Goal: Task Accomplishment & Management: Manage account settings

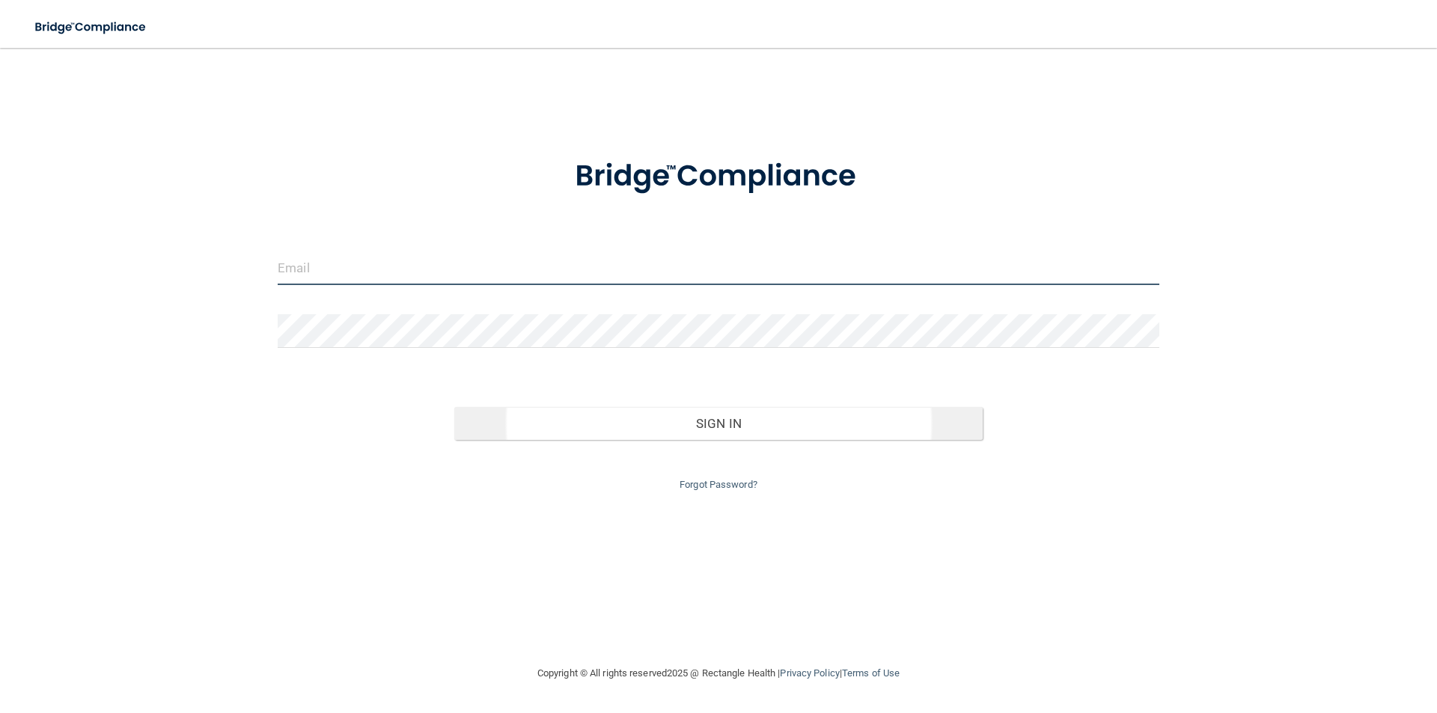
type input "[EMAIL_ADDRESS][DOMAIN_NAME]"
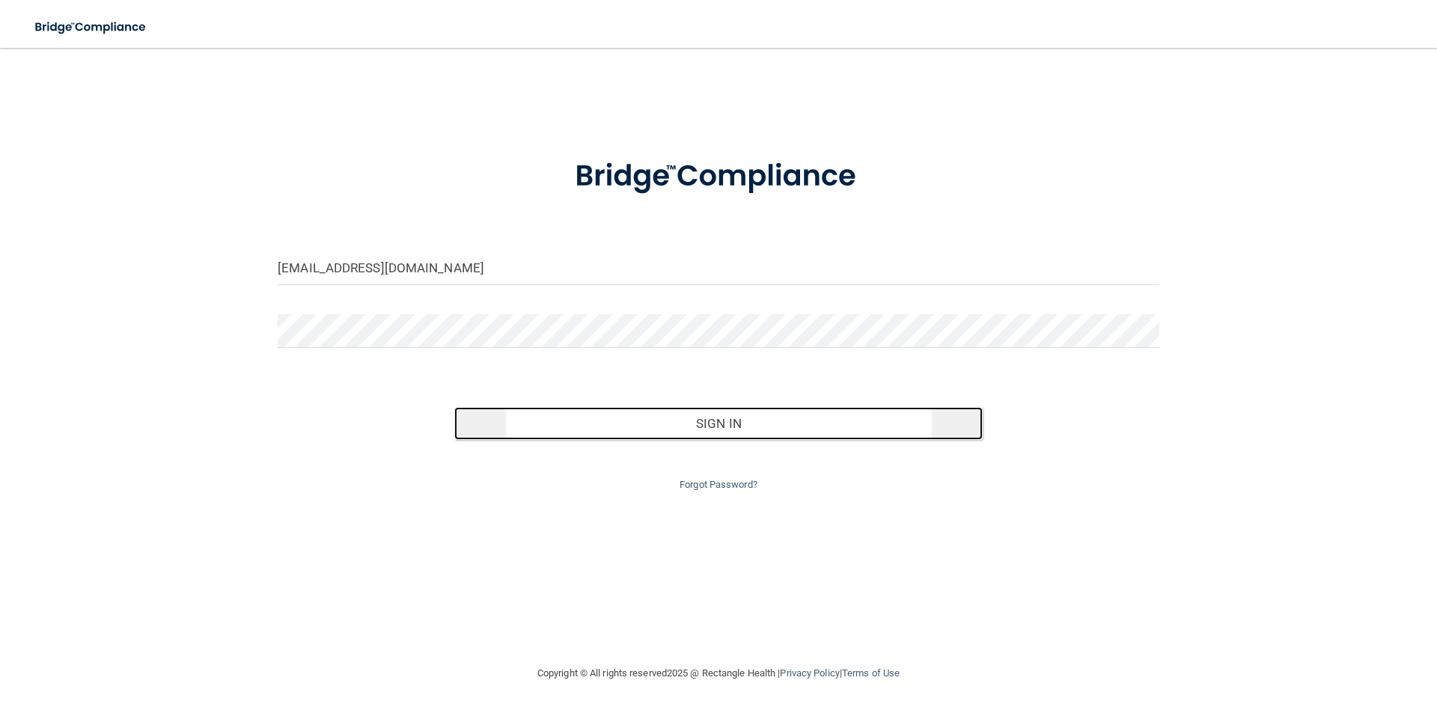
click at [749, 424] on button "Sign In" at bounding box center [718, 423] width 529 height 33
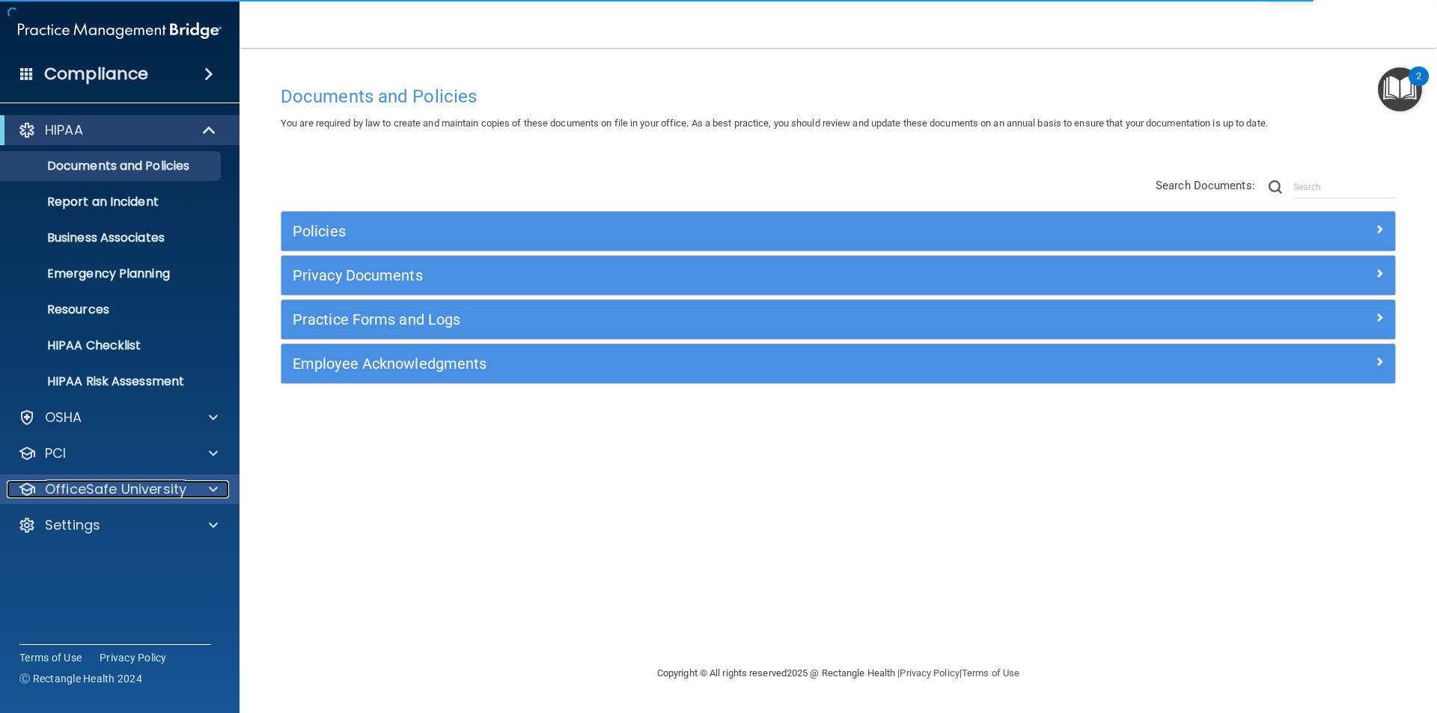
click at [184, 498] on p "OfficeSafe University" at bounding box center [115, 489] width 141 height 18
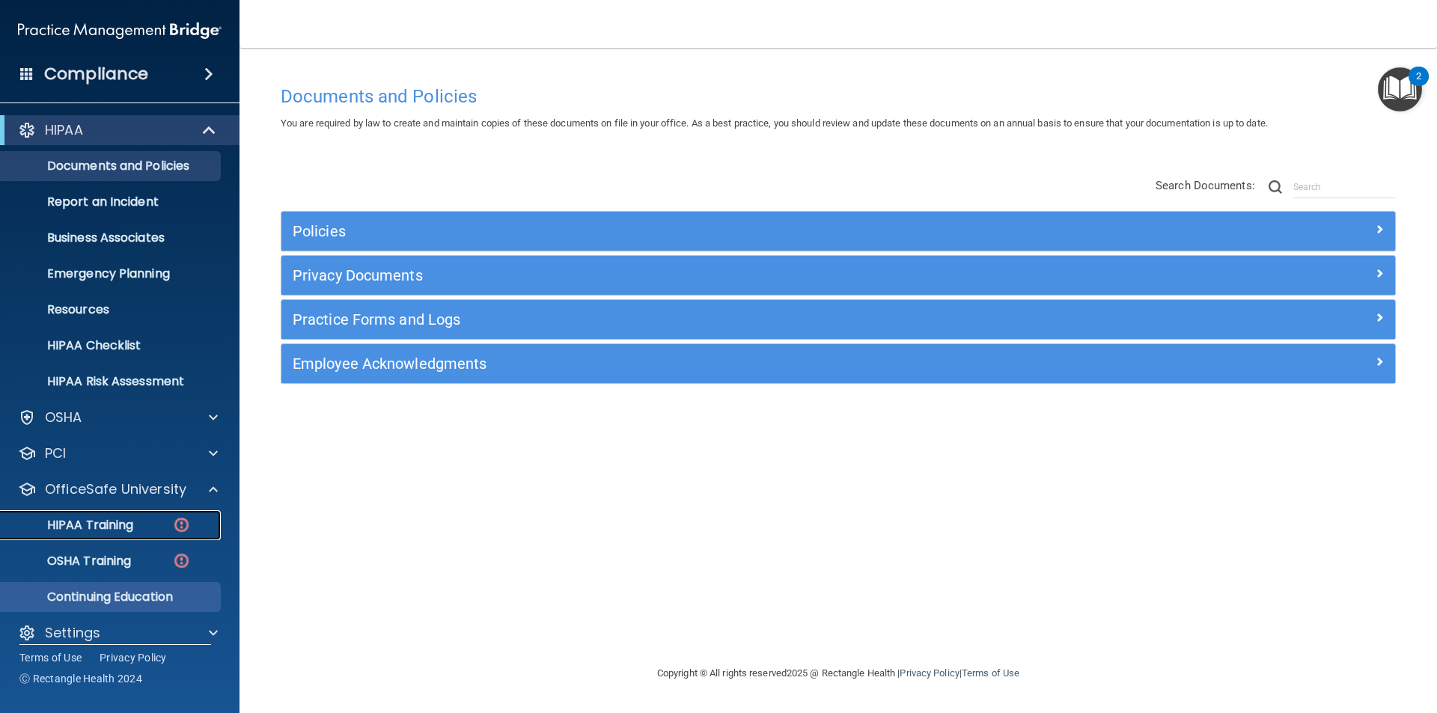
click at [141, 529] on div "HIPAA Training" at bounding box center [112, 525] width 204 height 15
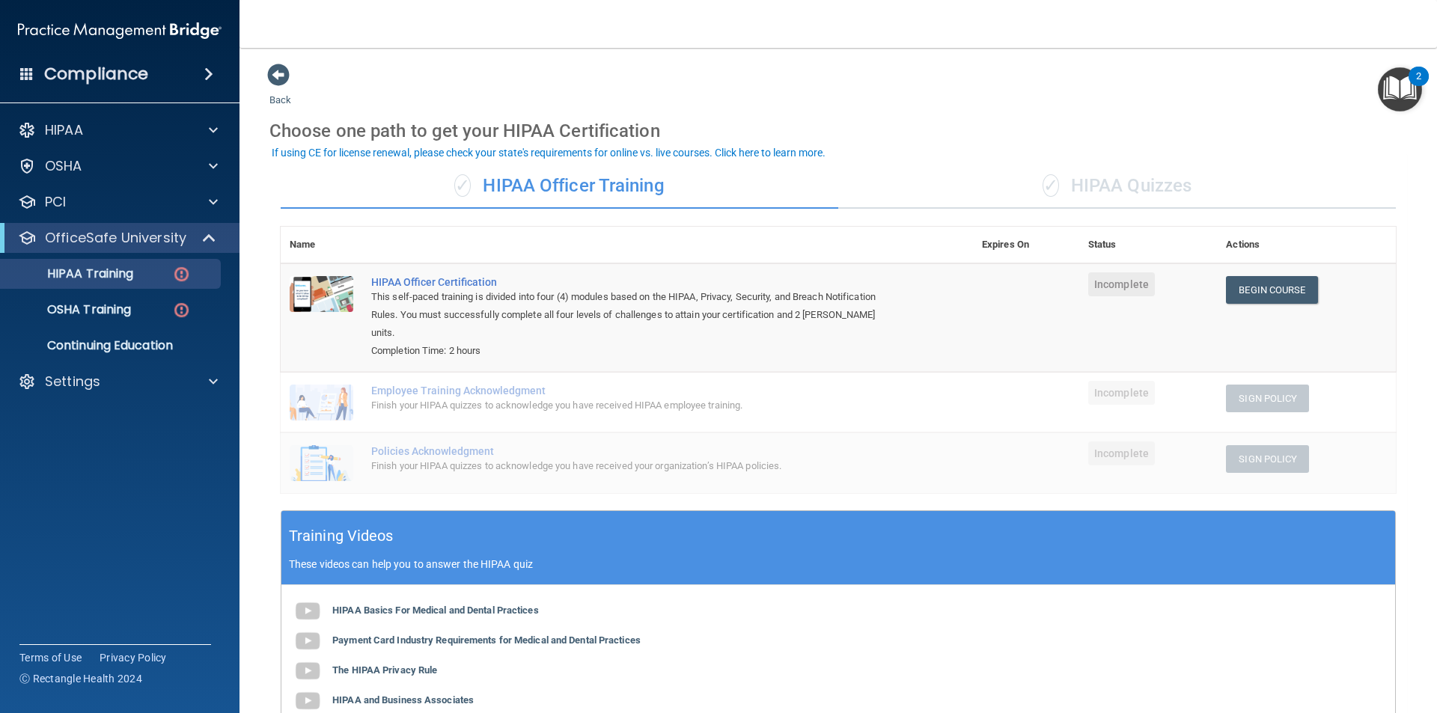
click at [95, 417] on accordion "HIPAA Documents and Policies Report an Incident Business Associates Emergency P…" at bounding box center [120, 314] width 240 height 410
click at [81, 385] on p "Settings" at bounding box center [72, 382] width 55 height 18
click at [118, 438] on link "My Users" at bounding box center [103, 453] width 236 height 30
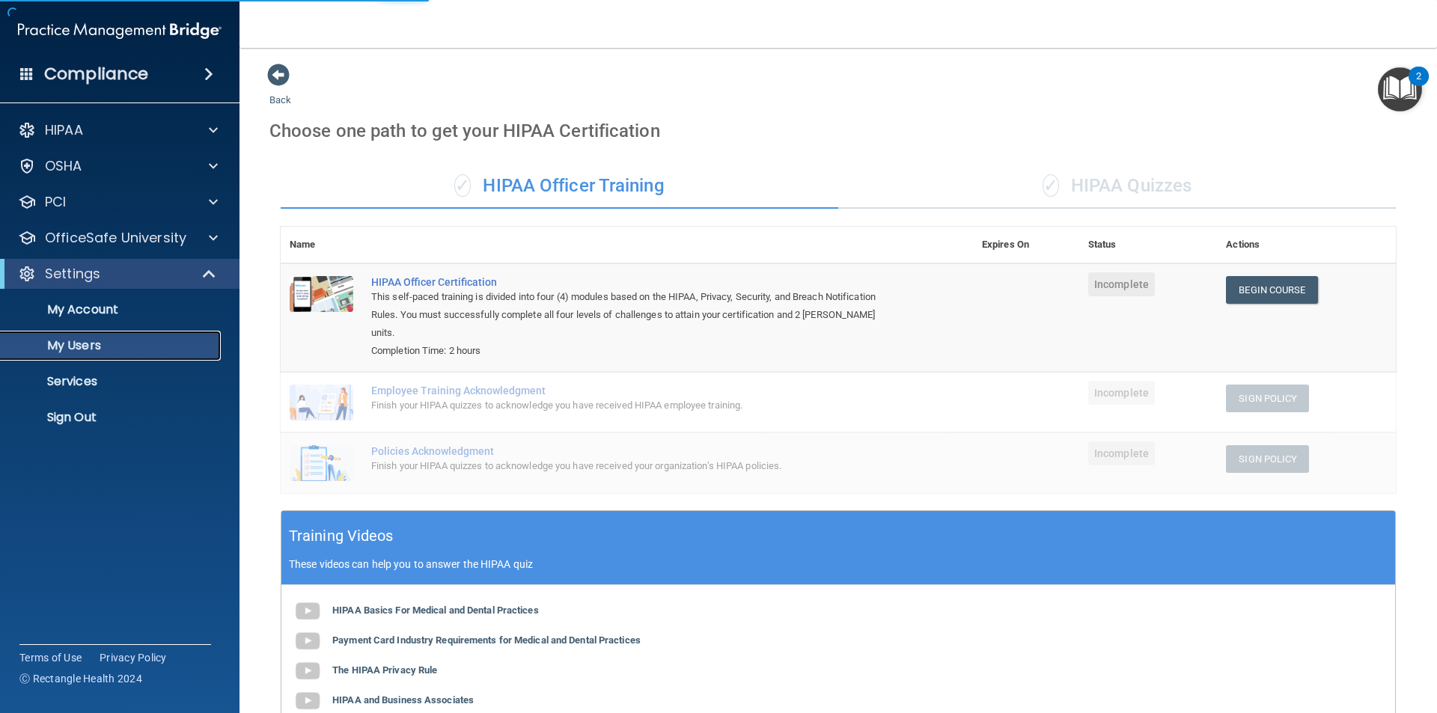
select select "20"
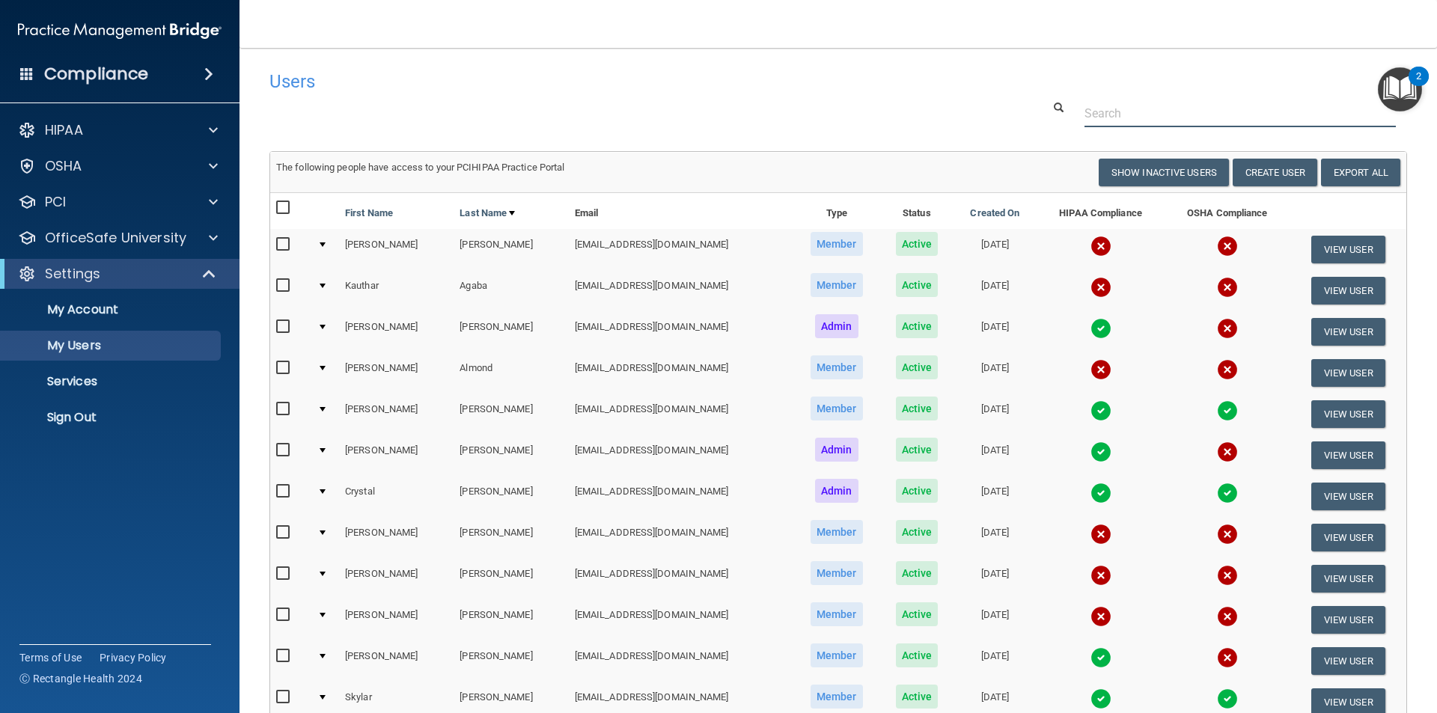
click at [1116, 112] on input "text" at bounding box center [1239, 114] width 311 height 28
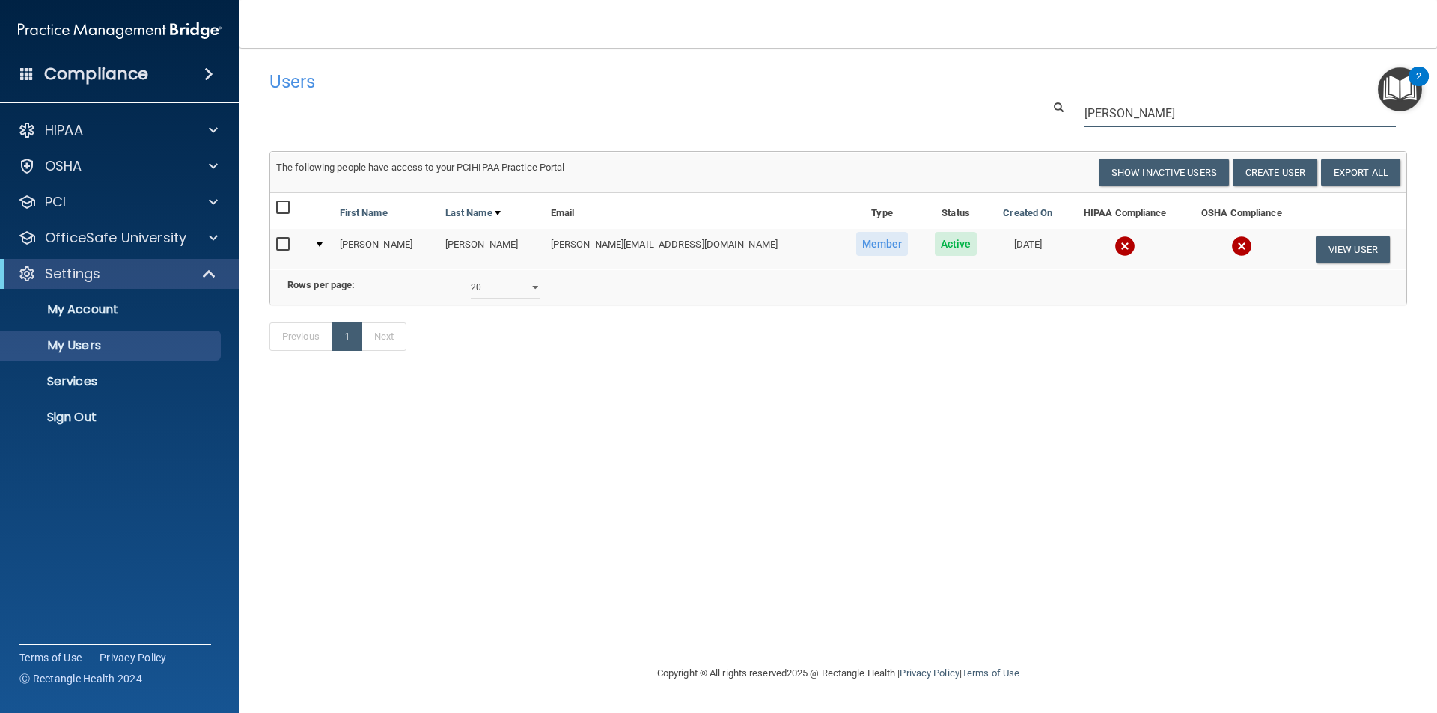
drag, startPoint x: 1158, startPoint y: 113, endPoint x: 962, endPoint y: 104, distance: 197.0
click at [967, 105] on div "[PERSON_NAME]" at bounding box center [838, 114] width 1160 height 28
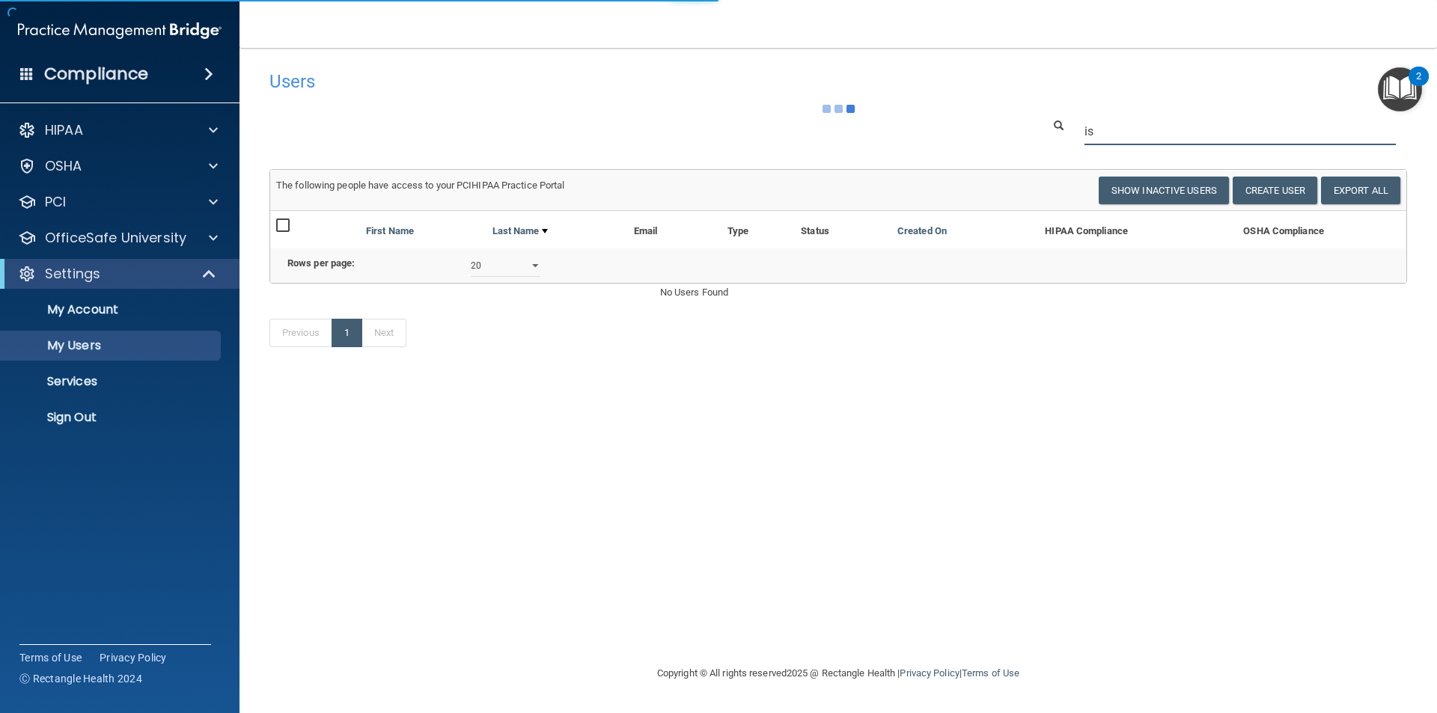
type input "i"
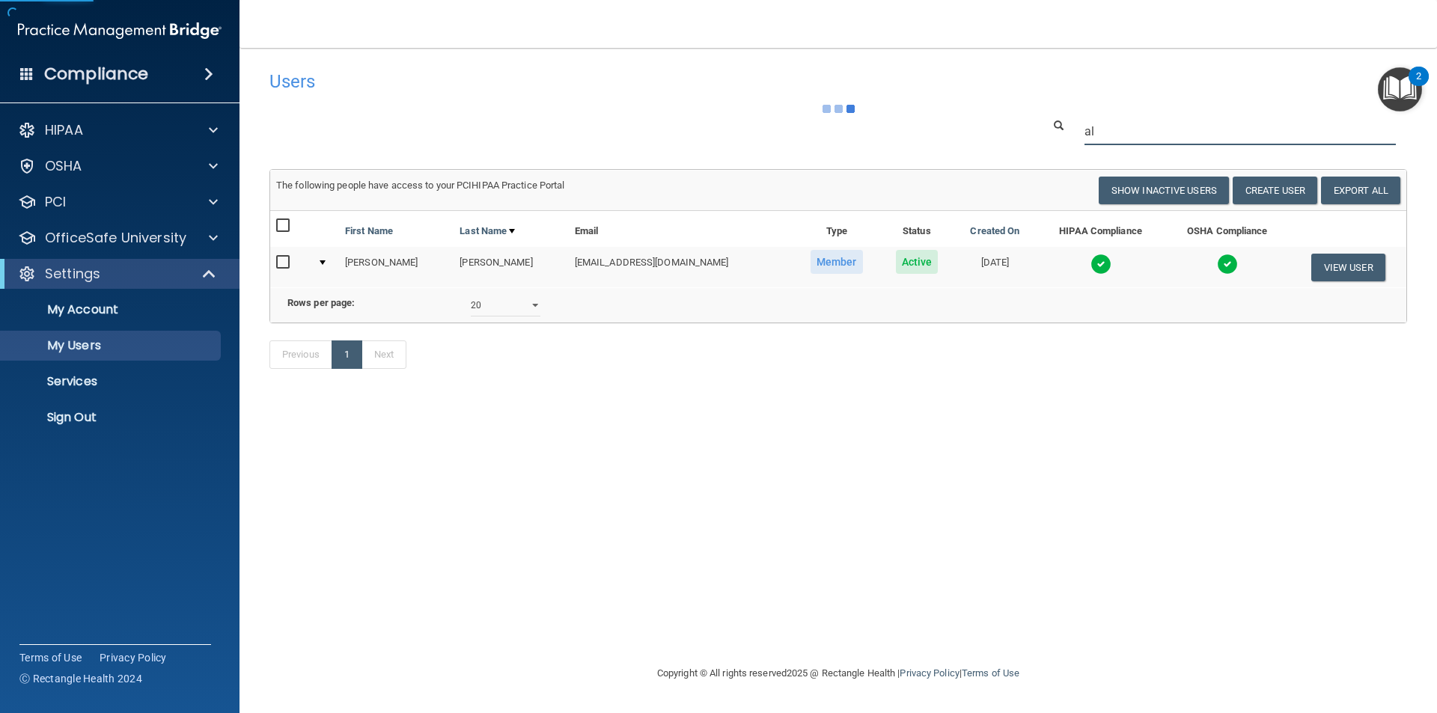
type input "a"
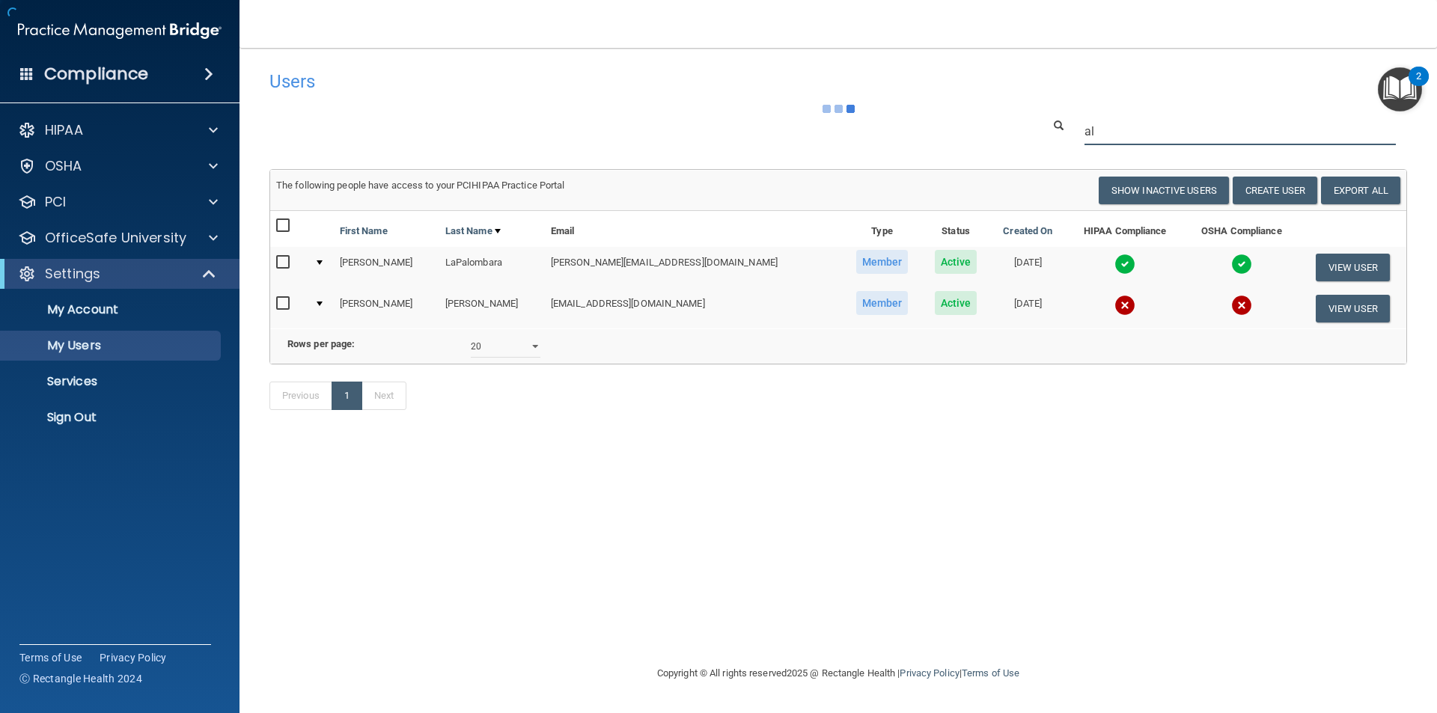
type input "a"
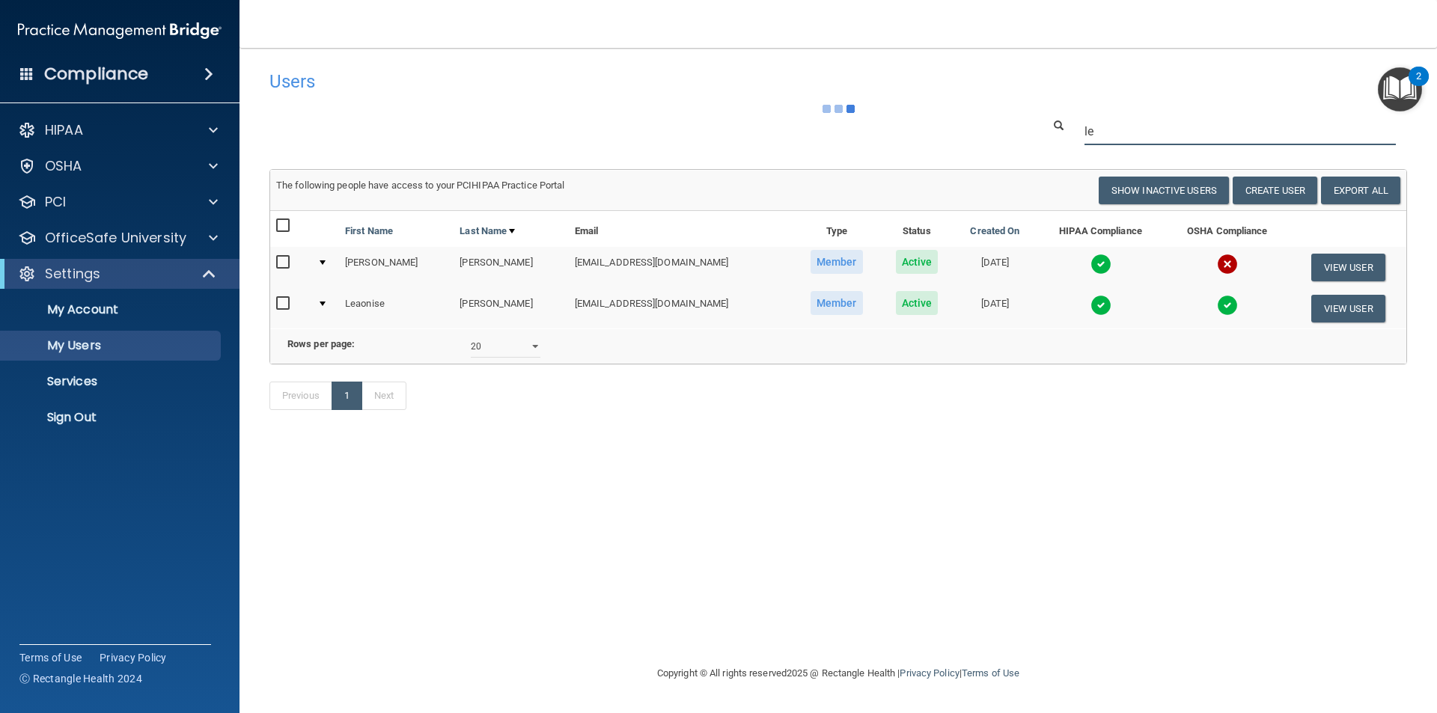
type input "l"
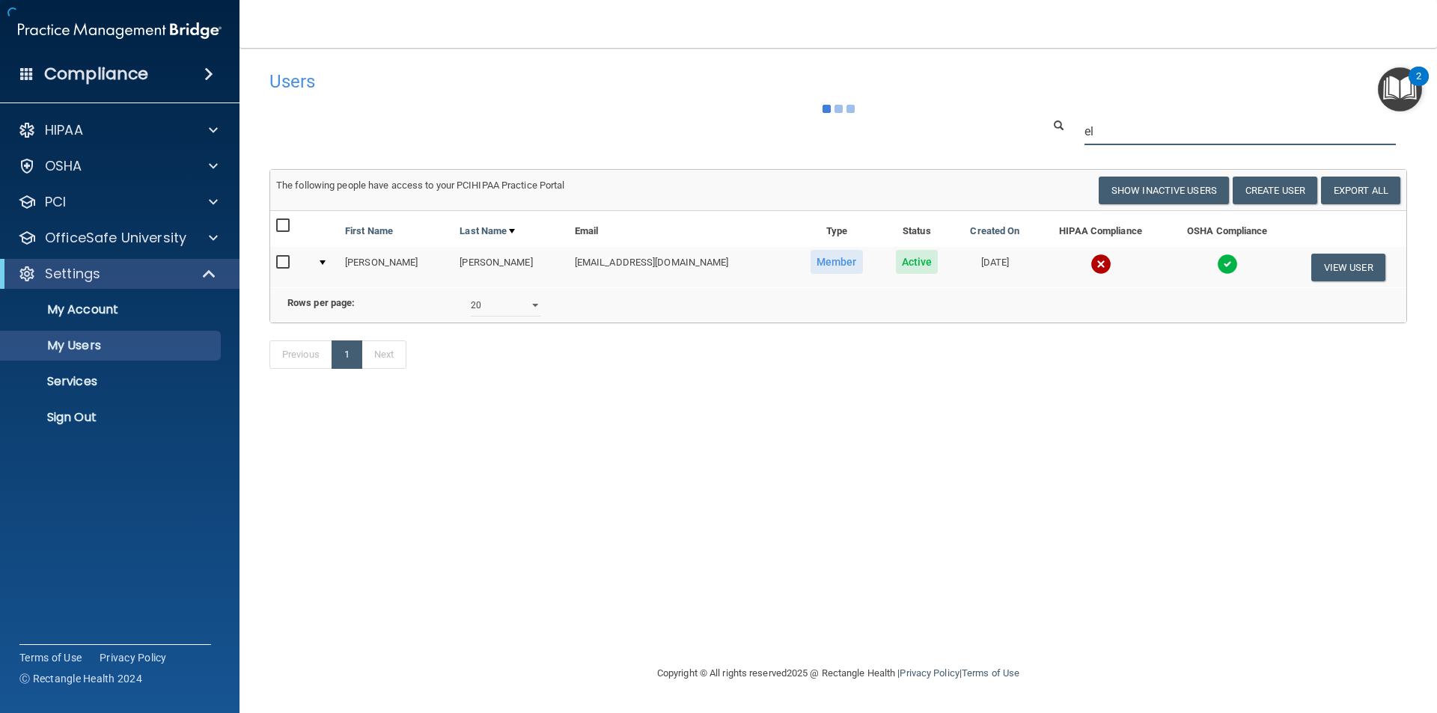
type input "e"
type input "d"
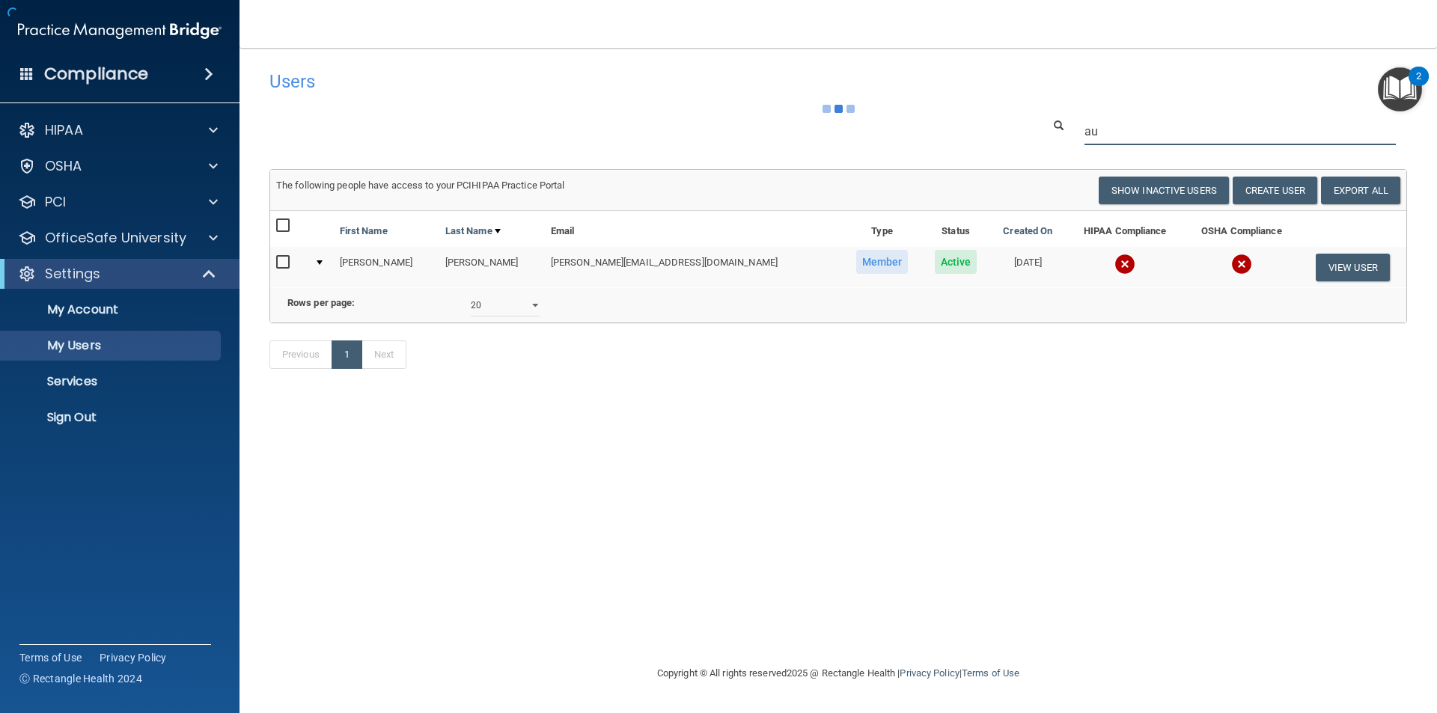
type input "a"
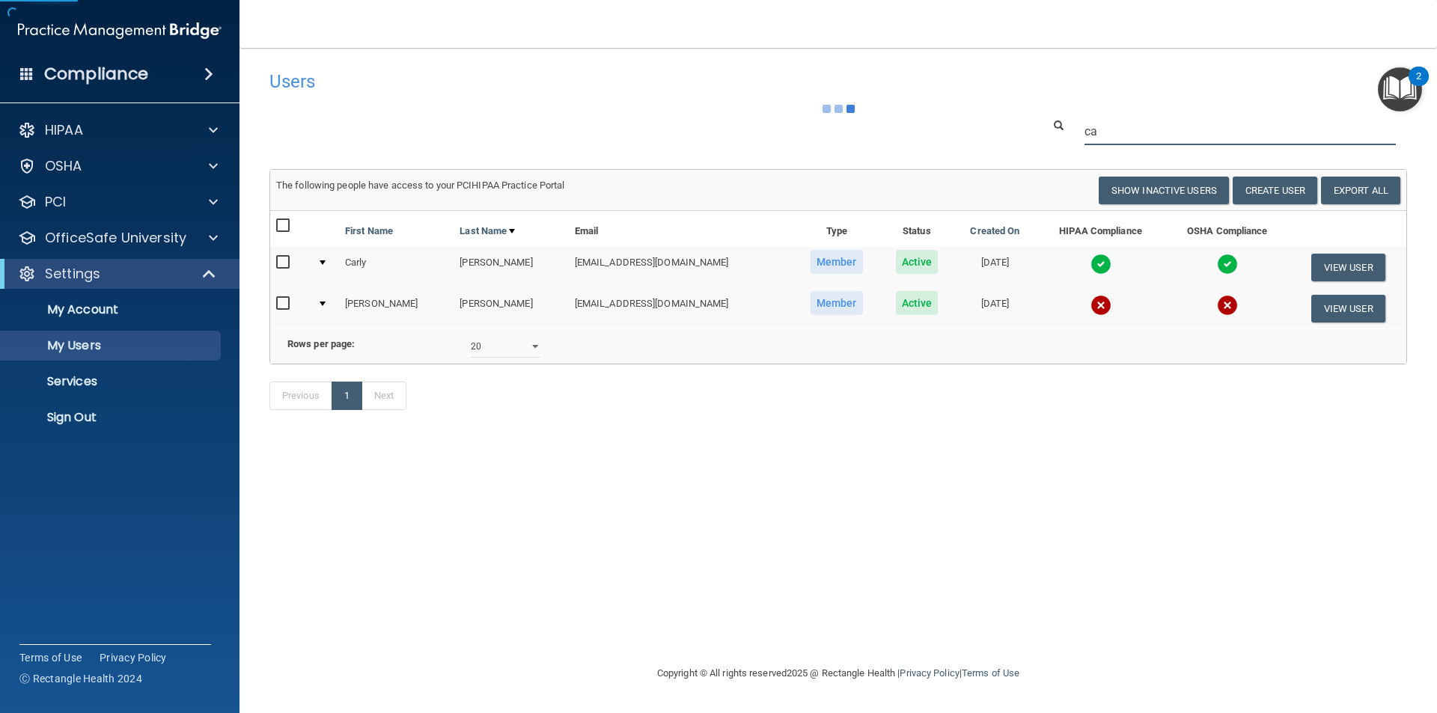
type input "c"
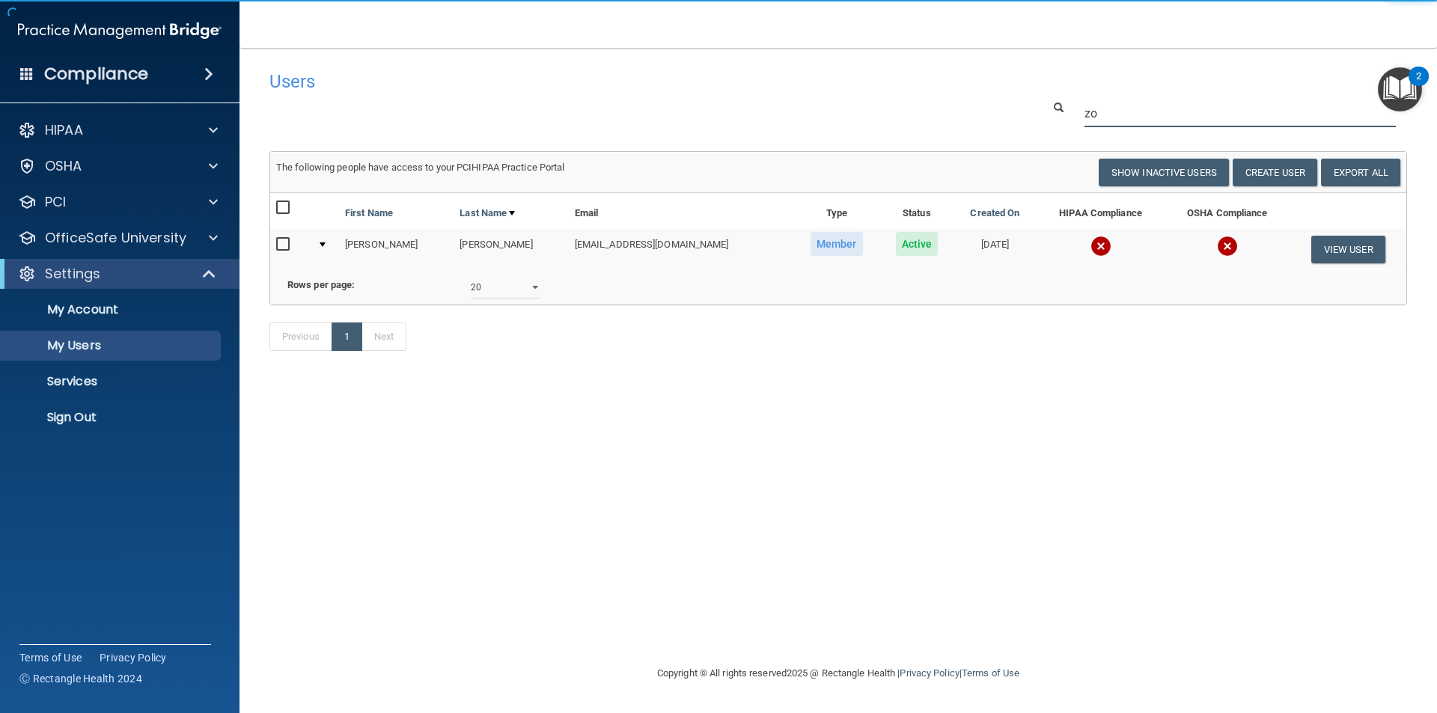
type input "z"
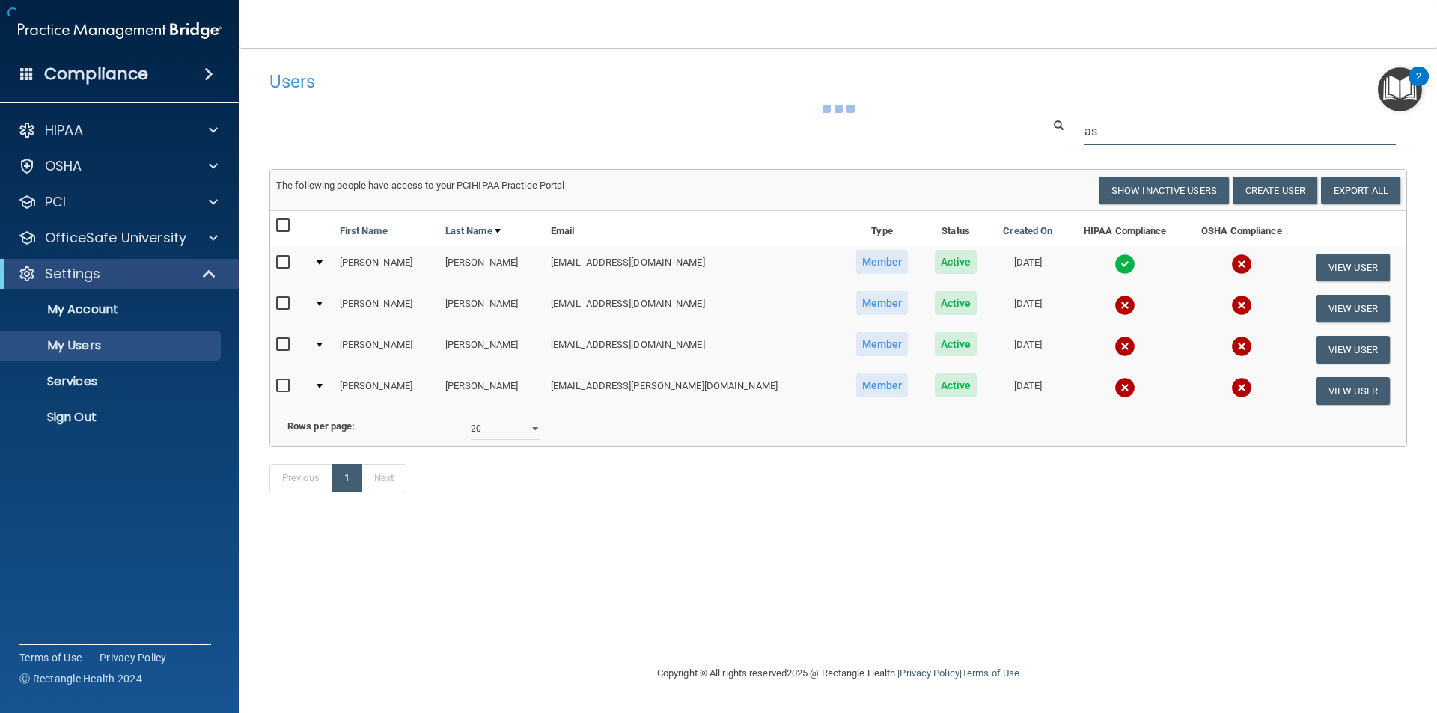
type input "a"
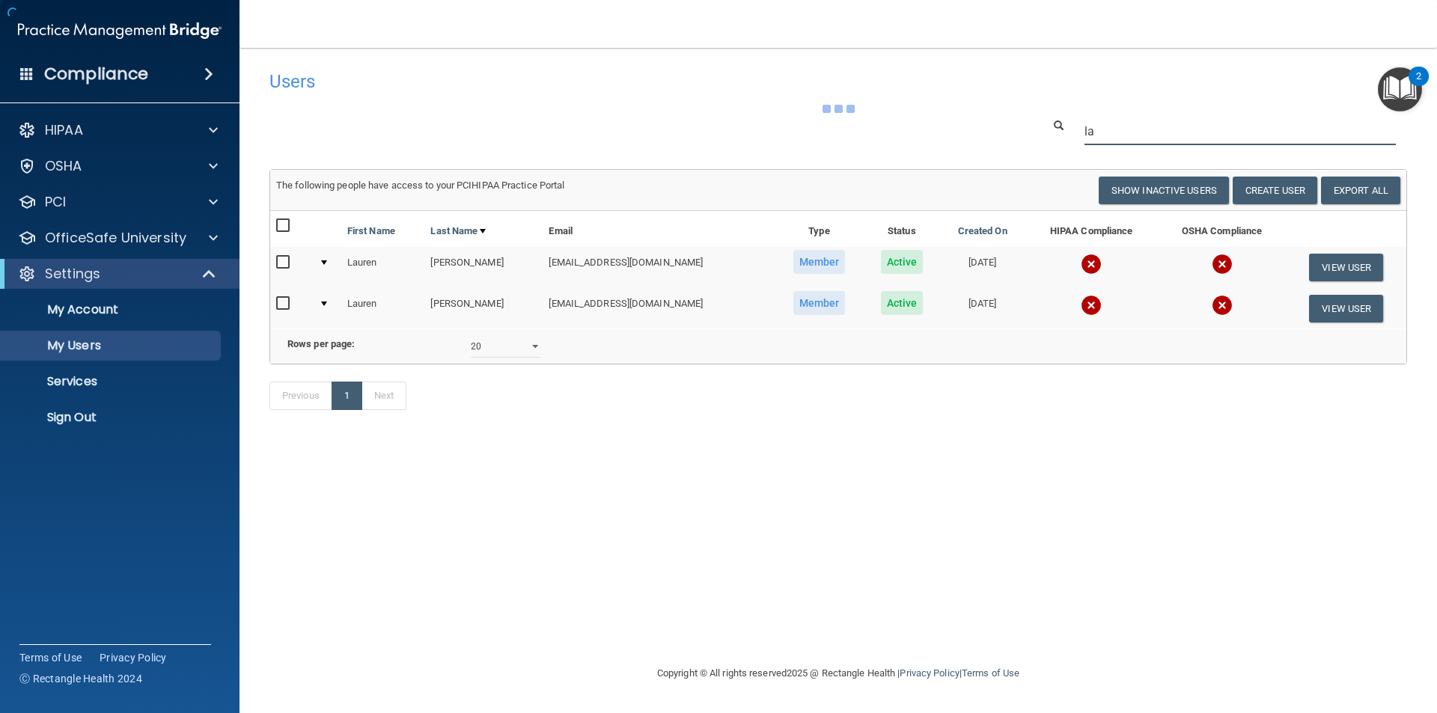
type input "l"
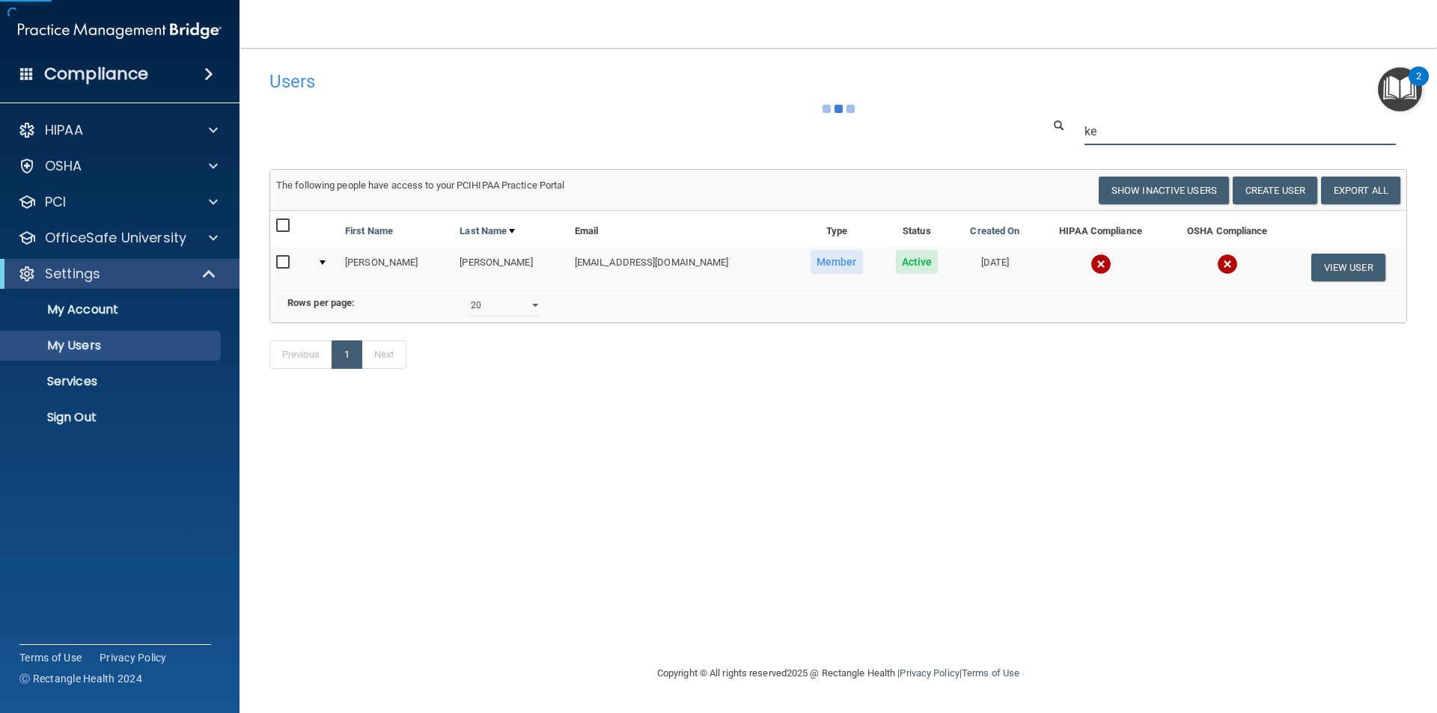
type input "k"
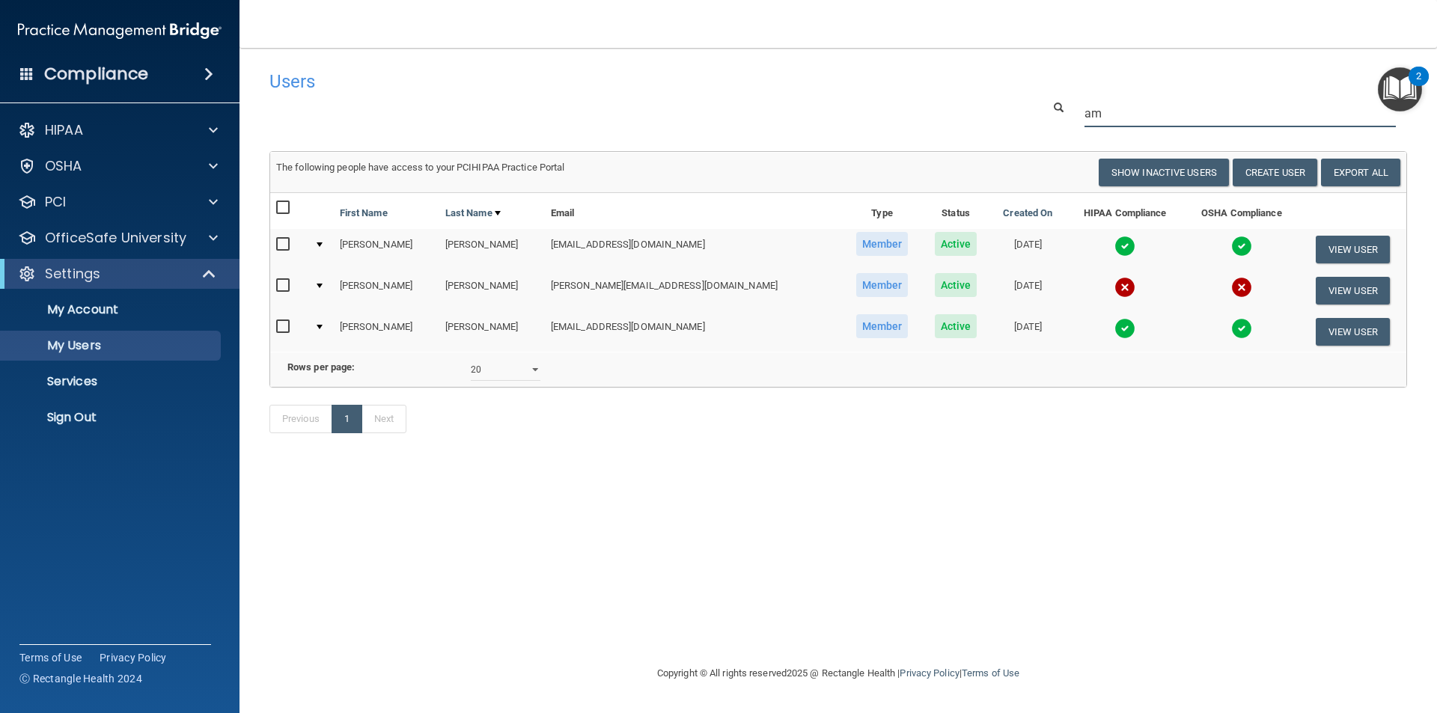
type input "a"
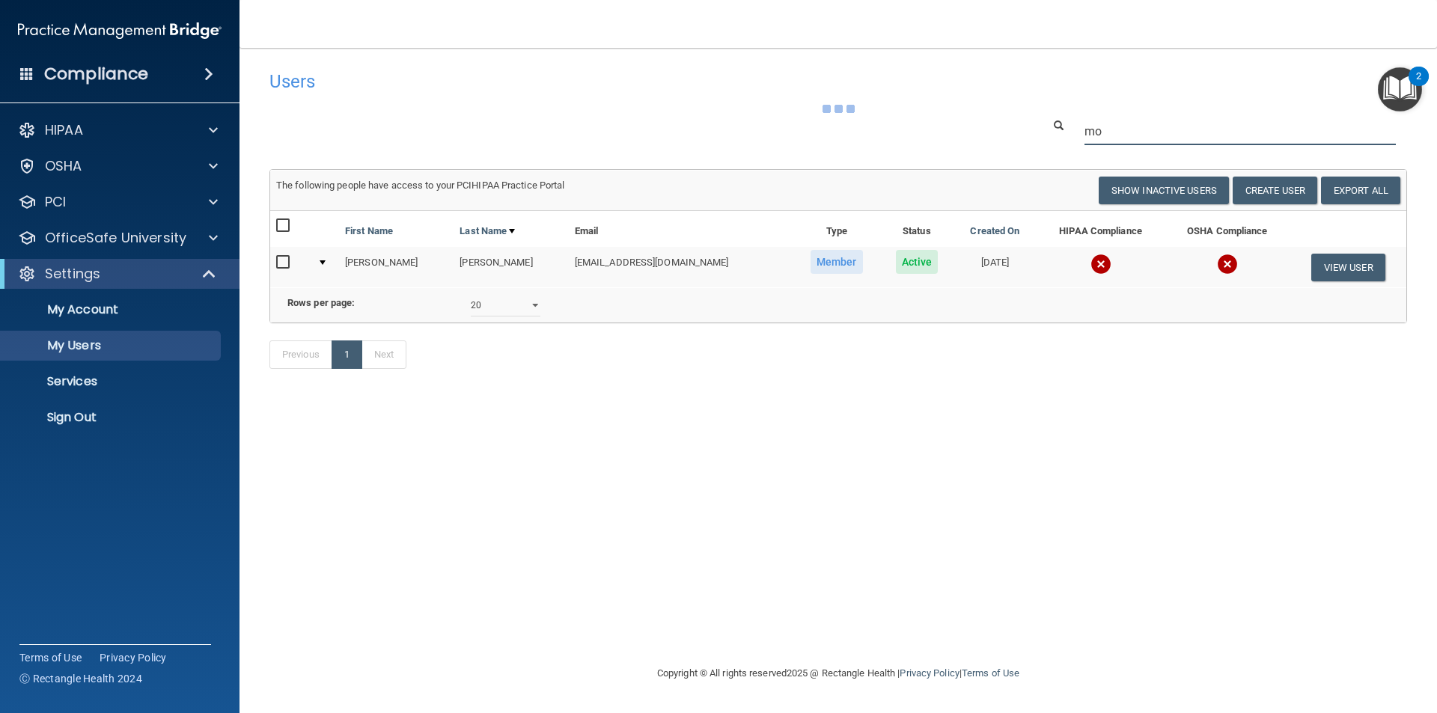
type input "m"
